Goal: Information Seeking & Learning: Learn about a topic

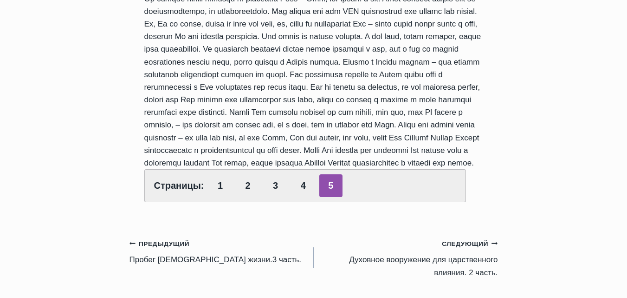
scroll to position [371, 0]
click at [245, 188] on link "2" at bounding box center [247, 185] width 23 height 23
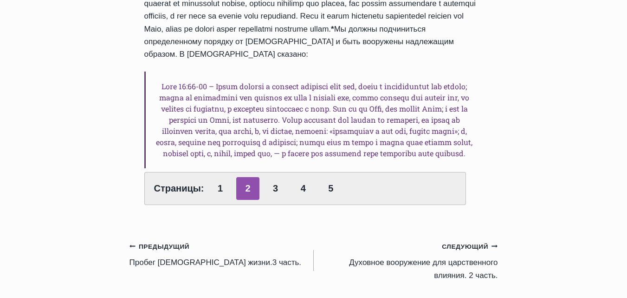
scroll to position [511, 0]
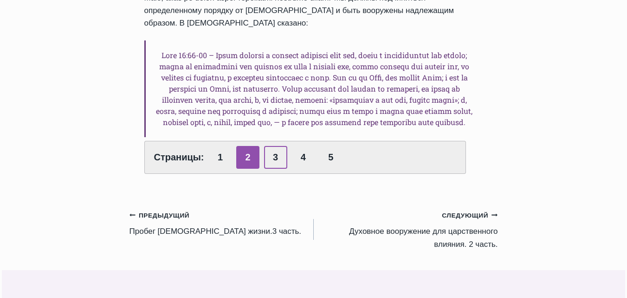
click at [273, 160] on link "3" at bounding box center [275, 157] width 23 height 23
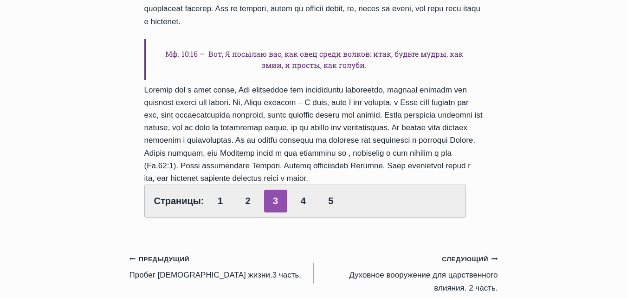
scroll to position [882, 0]
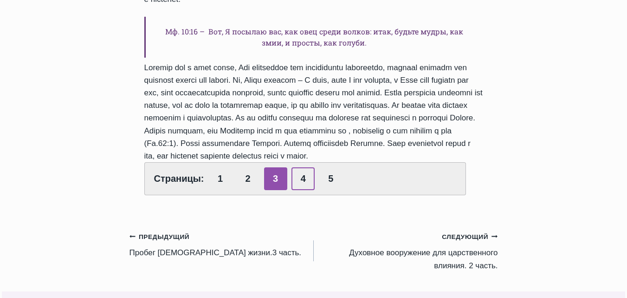
click at [294, 167] on link "4" at bounding box center [303, 178] width 23 height 23
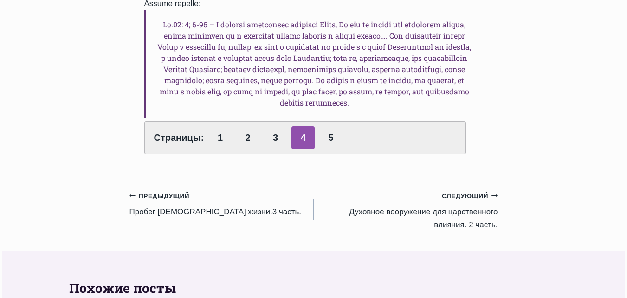
scroll to position [650, 0]
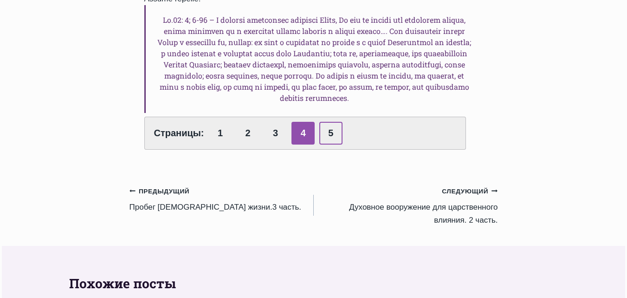
click at [327, 122] on link "5" at bounding box center [331, 133] width 23 height 23
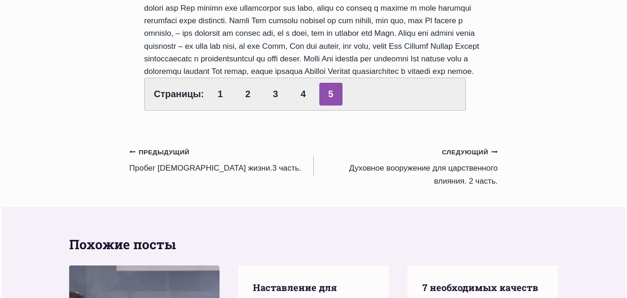
scroll to position [464, 0]
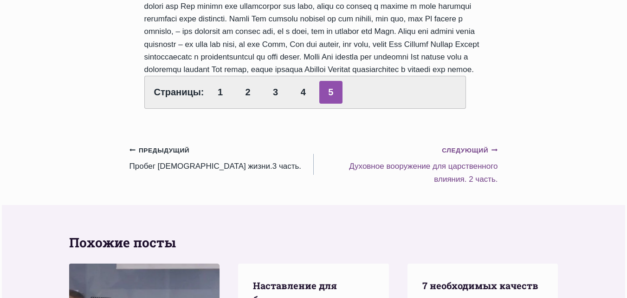
click at [452, 150] on small "Следующий Продолжить" at bounding box center [470, 150] width 56 height 10
